Goal: Communication & Community: Ask a question

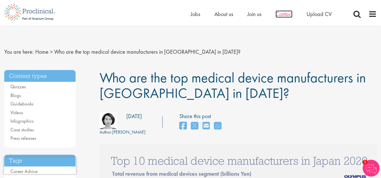
click at [283, 13] on span "Contact" at bounding box center [283, 13] width 17 height 7
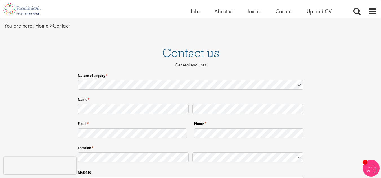
scroll to position [18, 0]
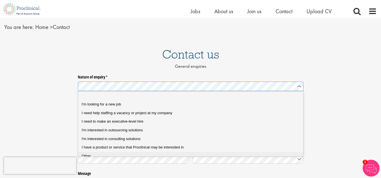
click at [118, 157] on div "Other" at bounding box center [193, 156] width 222 height 5
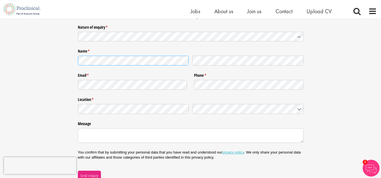
scroll to position [68, 0]
click at [143, 149] on div "You confirm that by submitting your personal data that you have read and unders…" at bounding box center [190, 154] width 225 height 17
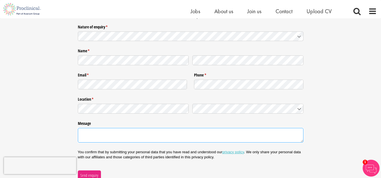
click at [149, 138] on textarea "Message" at bounding box center [190, 135] width 225 height 15
paste textarea "Dear Friends and Colleagues, It is our privilege and honor to invite your organ…"
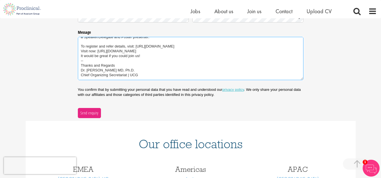
scroll to position [160, 0]
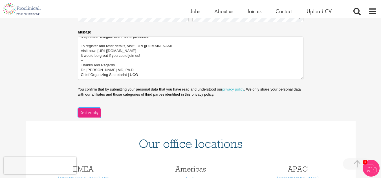
type textarea "Dear Friends and Colleagues, It is our privilege and honor to invite your organ…"
click at [93, 114] on span "Send enquiry" at bounding box center [89, 113] width 18 height 6
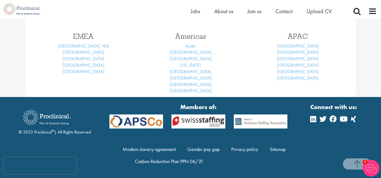
scroll to position [90, 0]
